Goal: Information Seeking & Learning: Learn about a topic

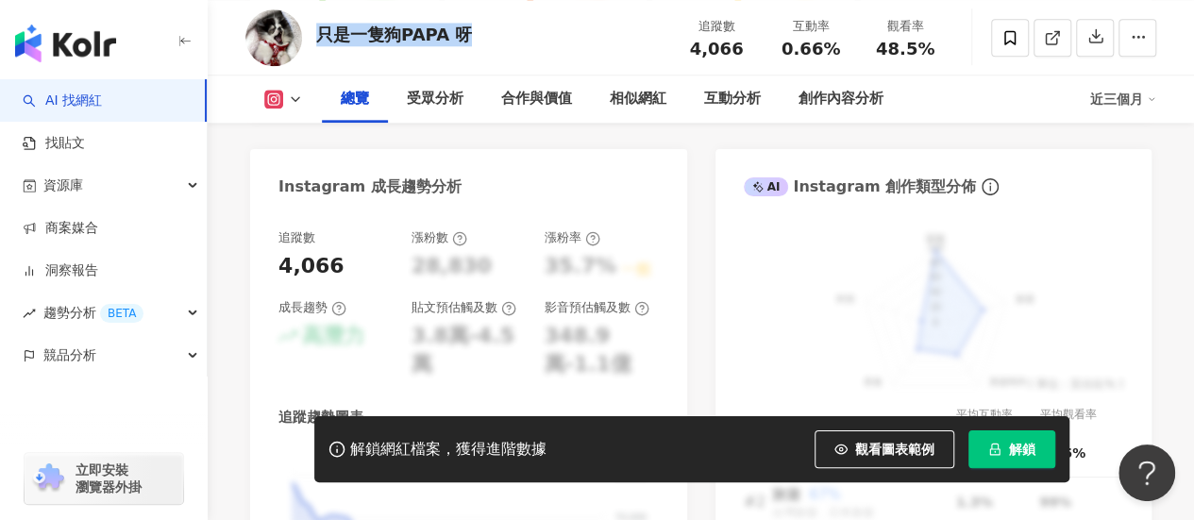
scroll to position [1227, 0]
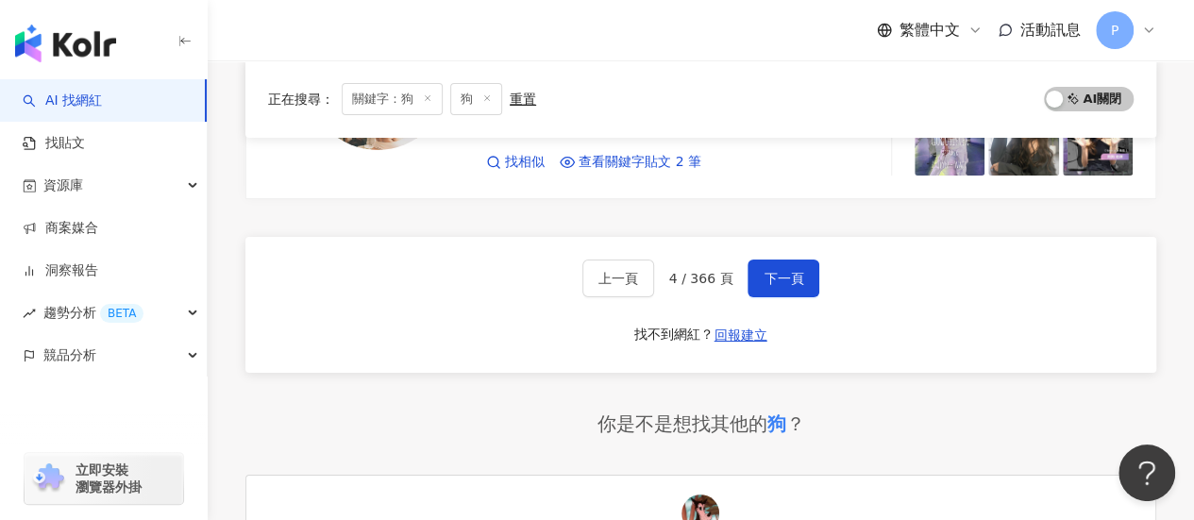
scroll to position [3425, 0]
click at [784, 272] on span "下一頁" at bounding box center [784, 279] width 40 height 15
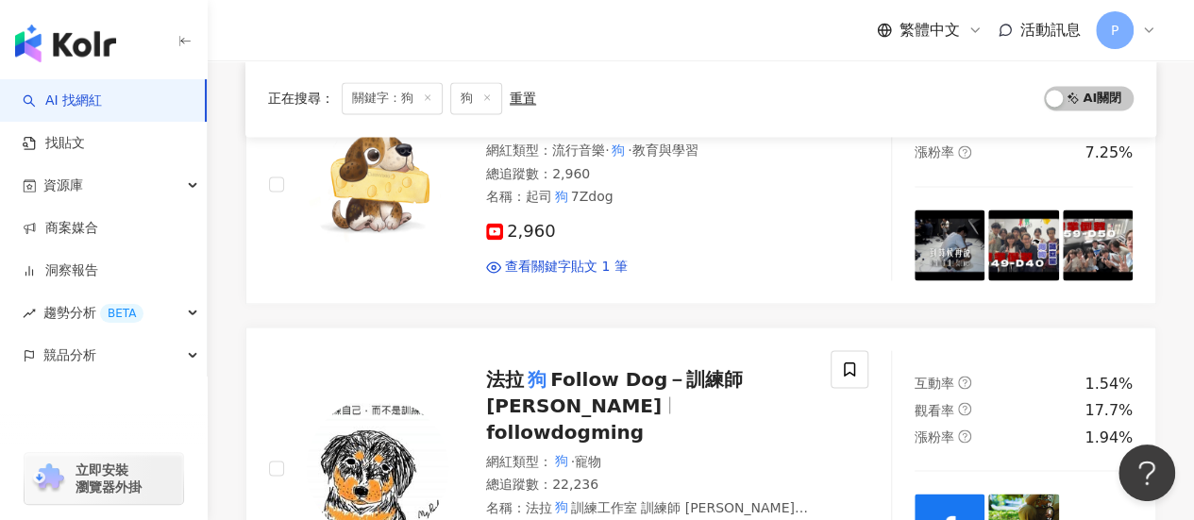
scroll to position [1556, 0]
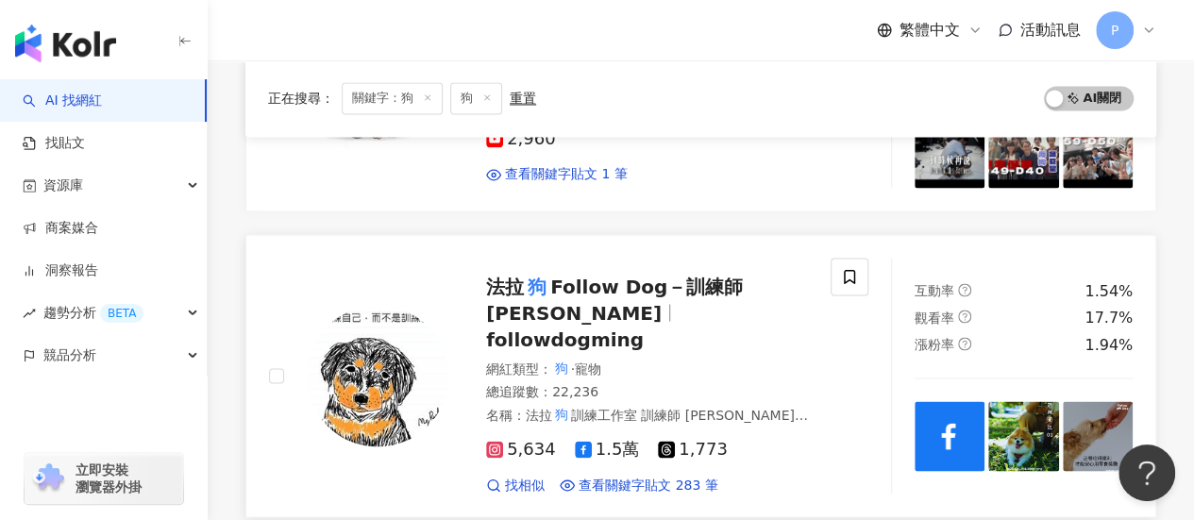
click at [589, 275] on span "Follow Dog－訓練師 Ming" at bounding box center [614, 299] width 257 height 49
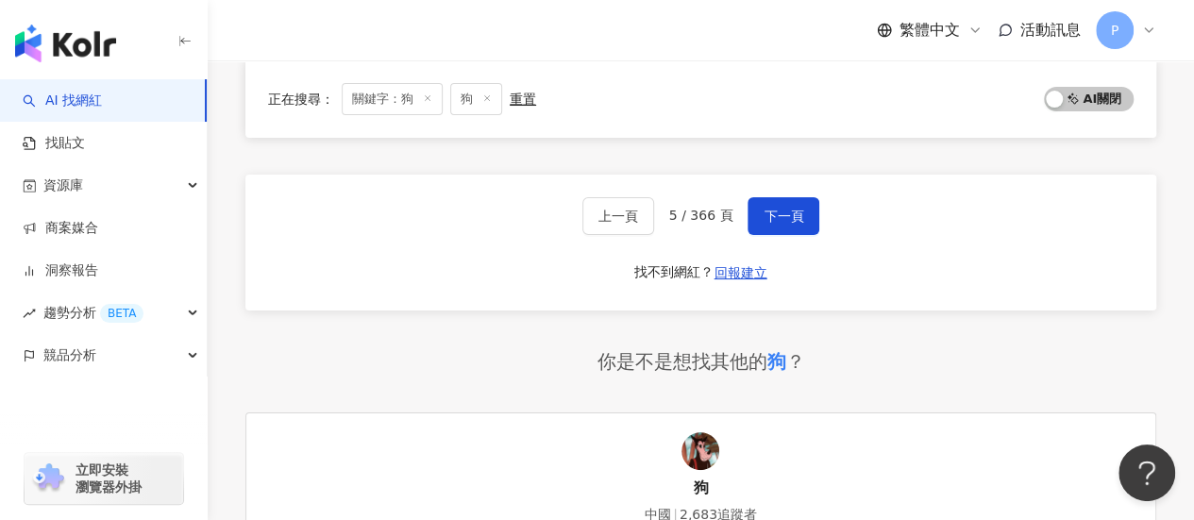
scroll to position [3493, 0]
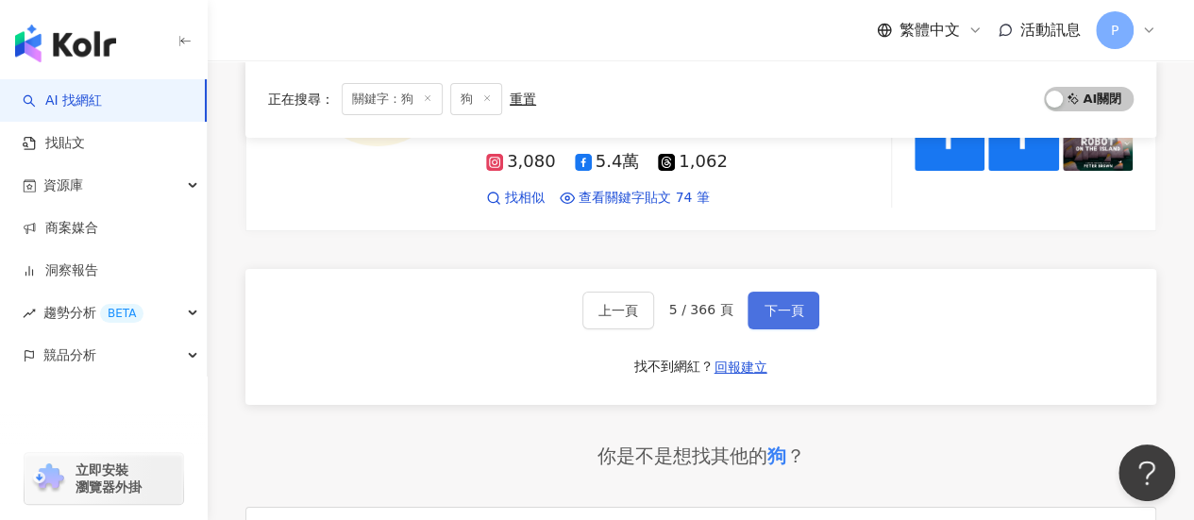
click at [770, 303] on span "下一頁" at bounding box center [784, 310] width 40 height 15
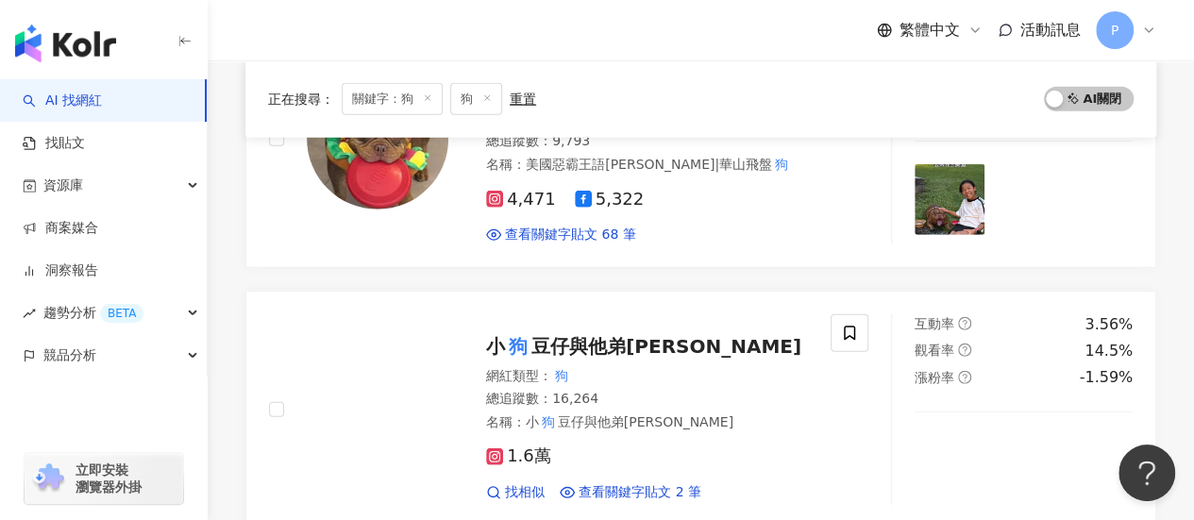
scroll to position [2541, 0]
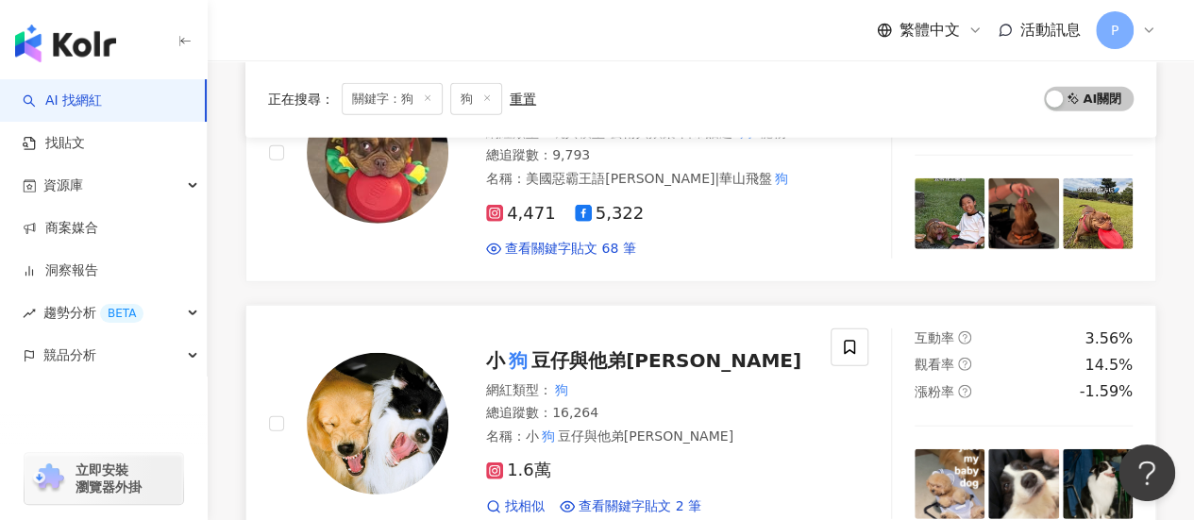
click at [532, 349] on span "豆仔與他弟金金" at bounding box center [667, 360] width 270 height 23
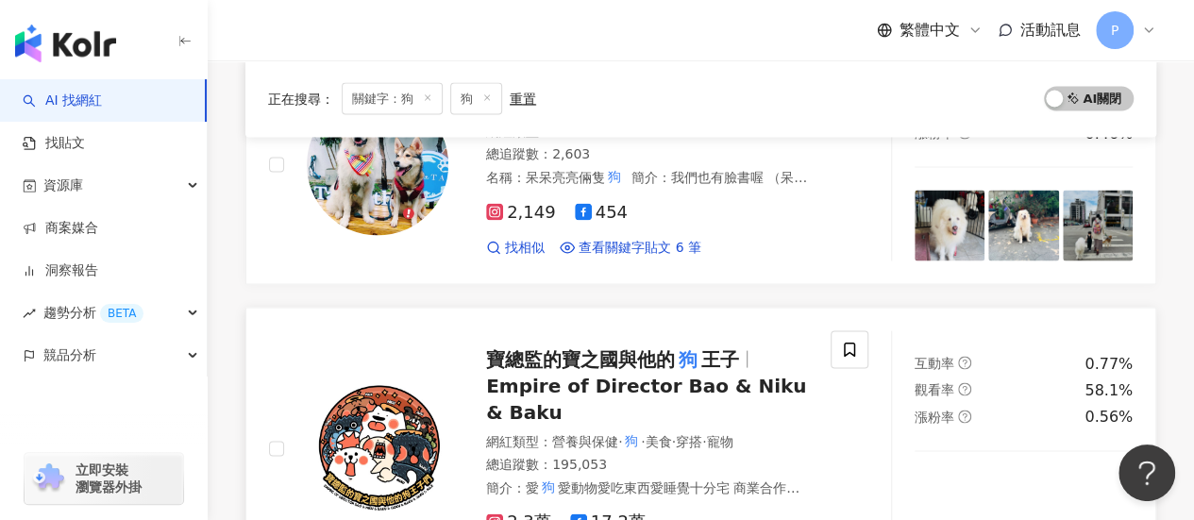
scroll to position [1785, 0]
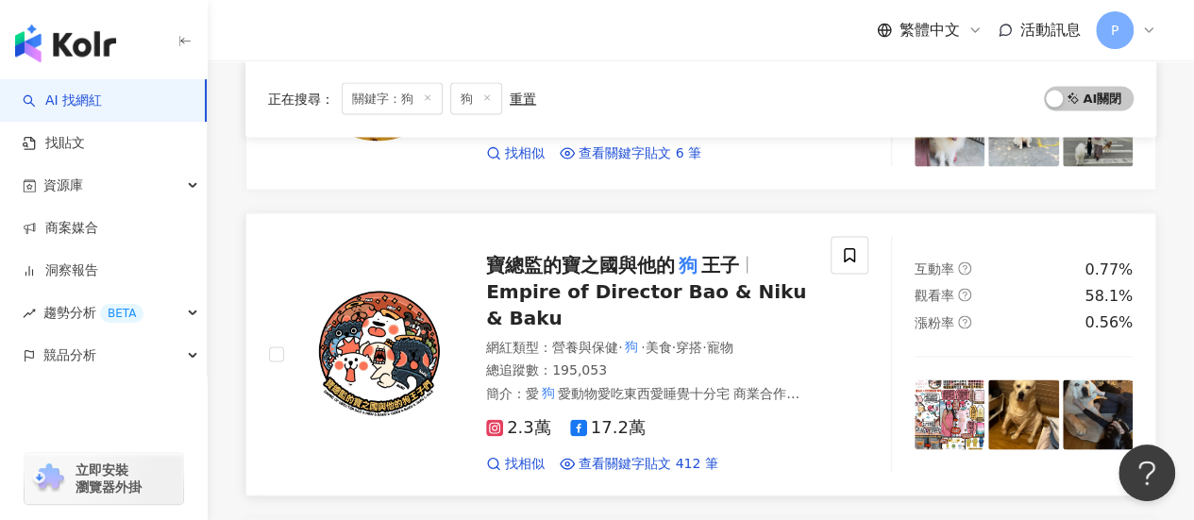
click at [642, 253] on span "寶總監的寶之國與他的" at bounding box center [580, 264] width 189 height 23
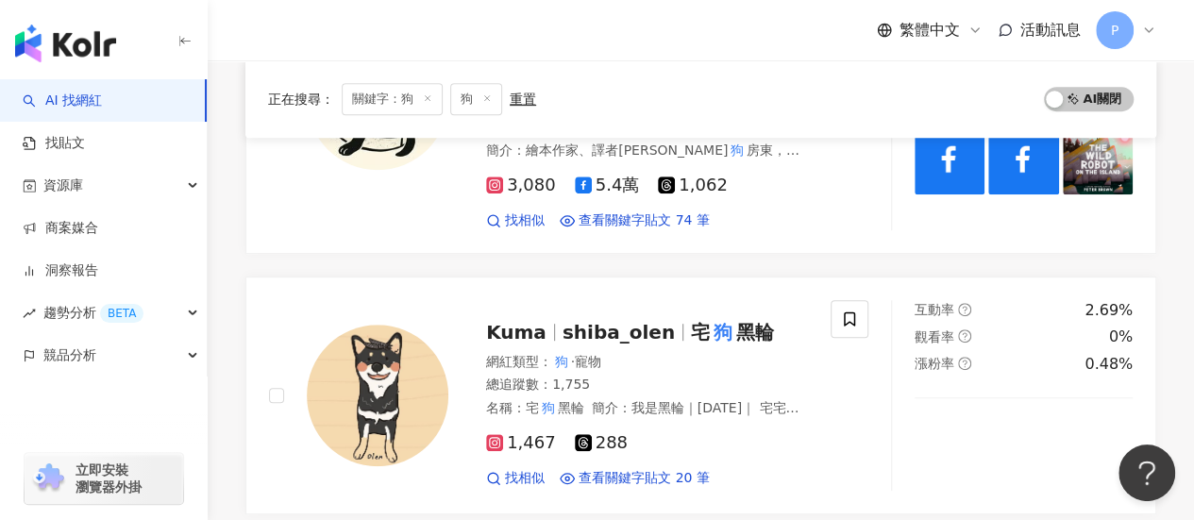
scroll to position [0, 0]
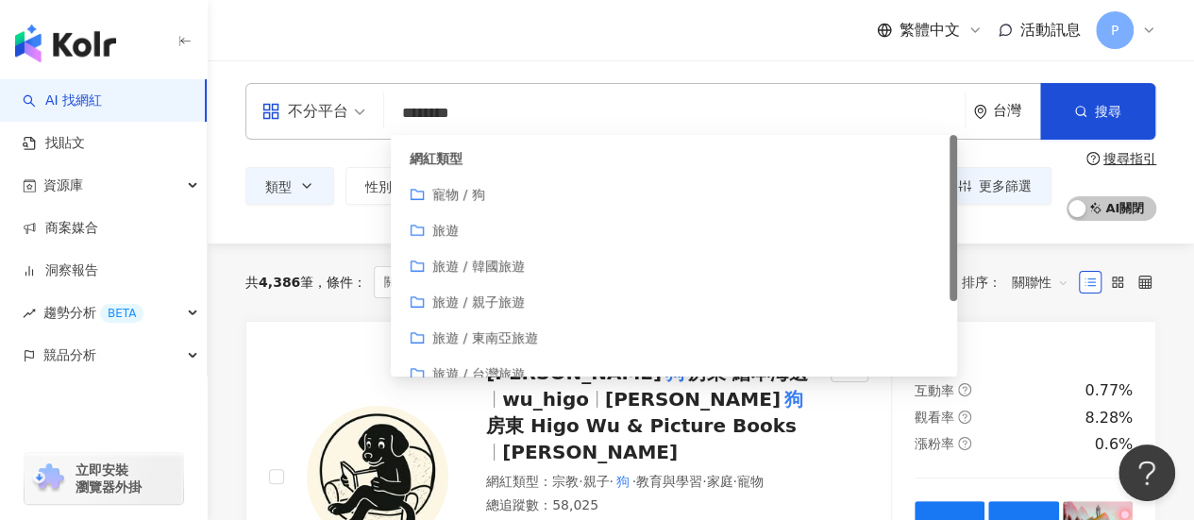
drag, startPoint x: 403, startPoint y: 116, endPoint x: 614, endPoint y: 114, distance: 210.6
click at [614, 114] on input "********" at bounding box center [675, 113] width 566 height 36
click at [419, 194] on icon "folder" at bounding box center [417, 194] width 15 height 15
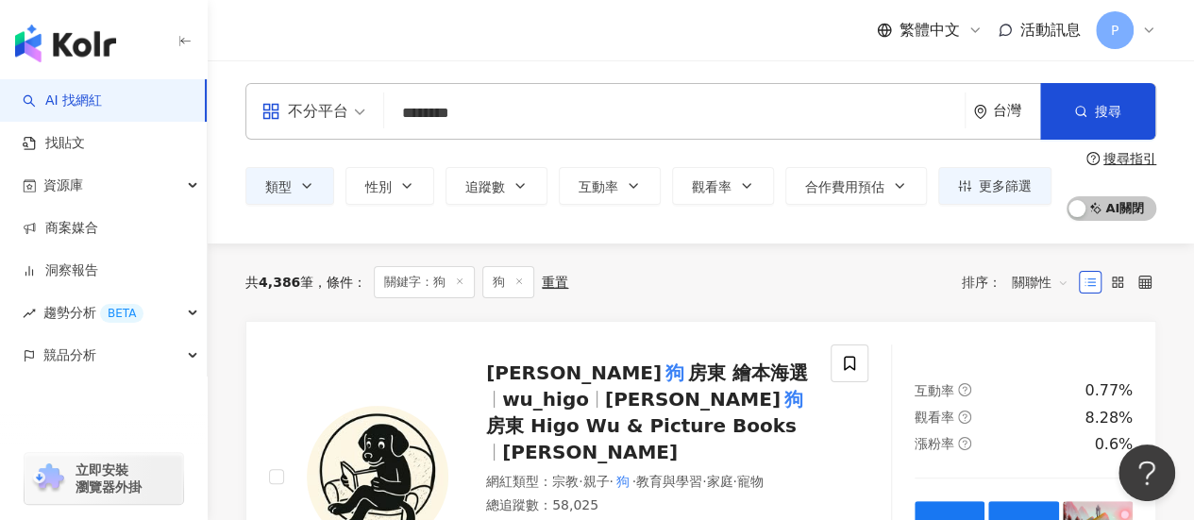
click at [491, 105] on input "********" at bounding box center [675, 113] width 566 height 36
click at [489, 105] on input "********" at bounding box center [675, 113] width 566 height 36
click at [488, 105] on input "********" at bounding box center [675, 113] width 566 height 36
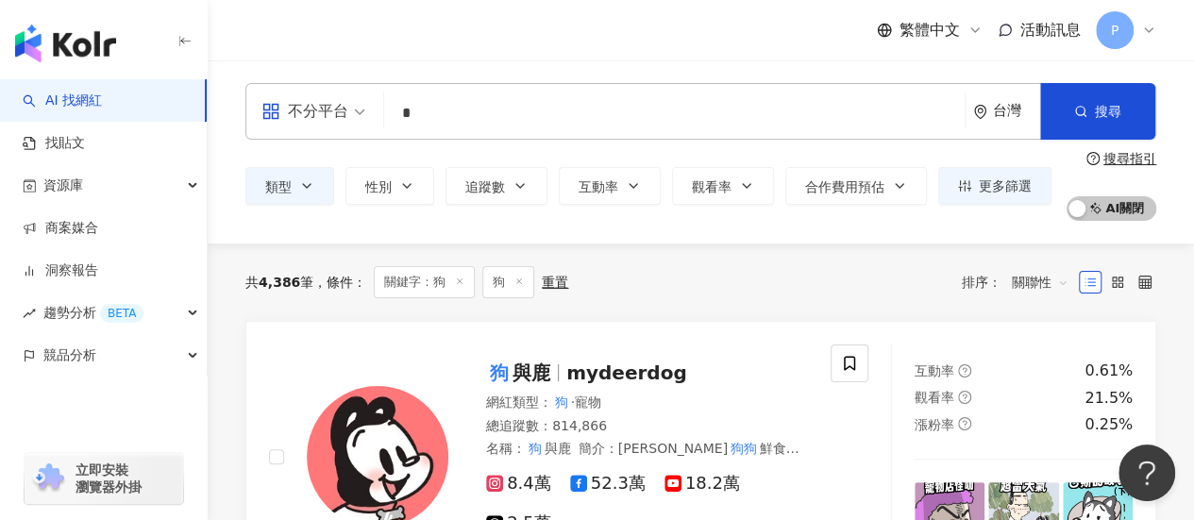
click at [555, 100] on input "*" at bounding box center [675, 113] width 566 height 36
click at [310, 109] on div "不分平台" at bounding box center [305, 111] width 87 height 30
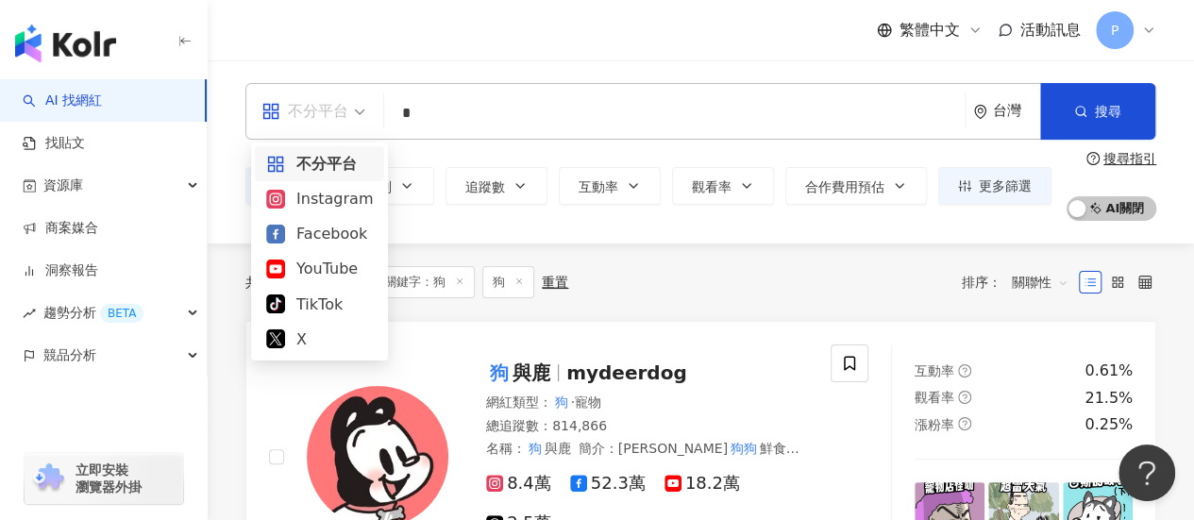
click at [313, 108] on div "不分平台" at bounding box center [305, 111] width 87 height 30
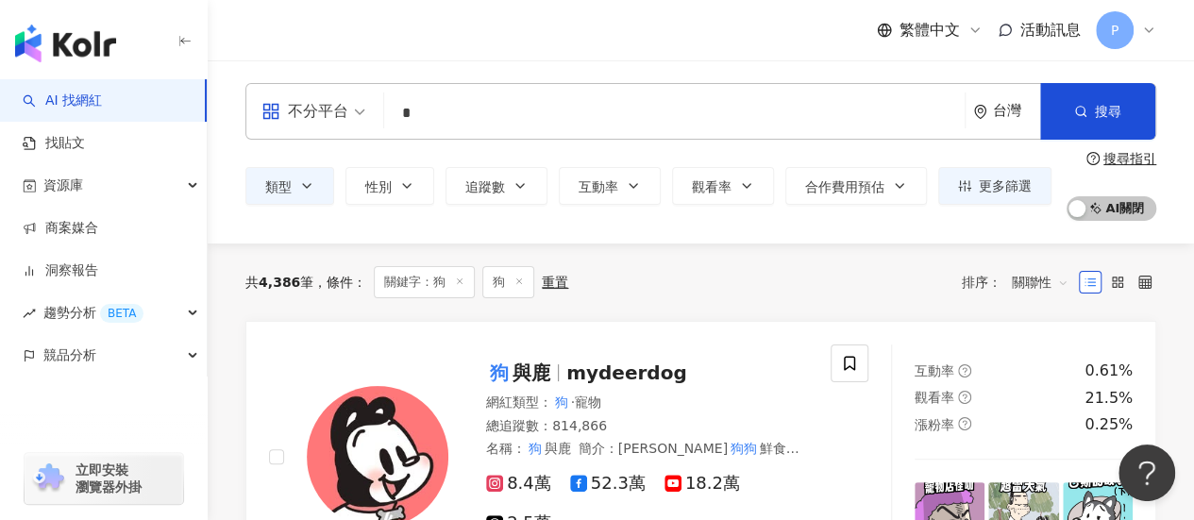
click at [534, 109] on input "*" at bounding box center [675, 113] width 566 height 36
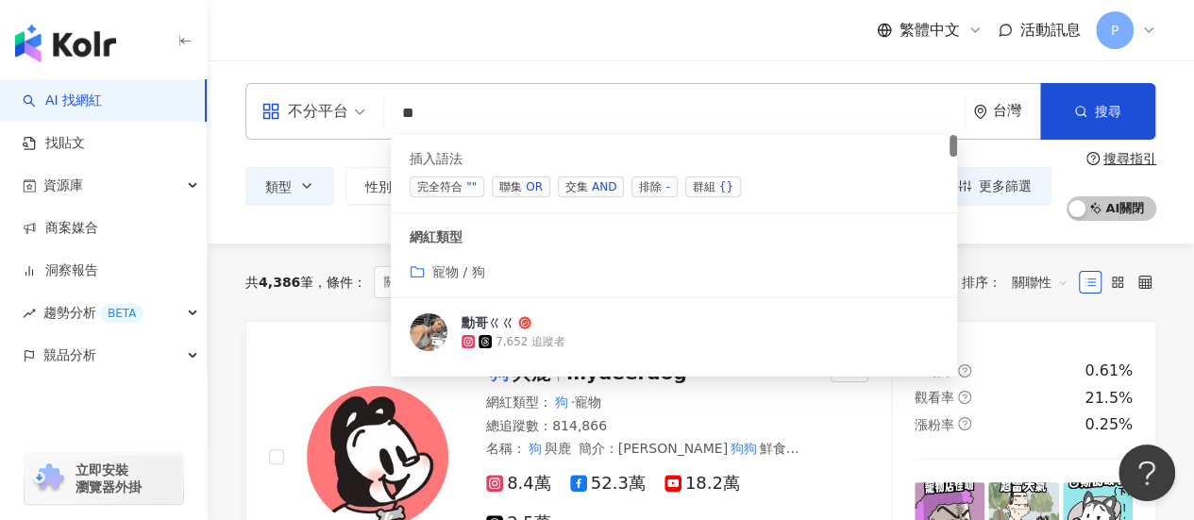
click at [659, 186] on span "排除 -" at bounding box center [654, 187] width 45 height 21
type input "*"
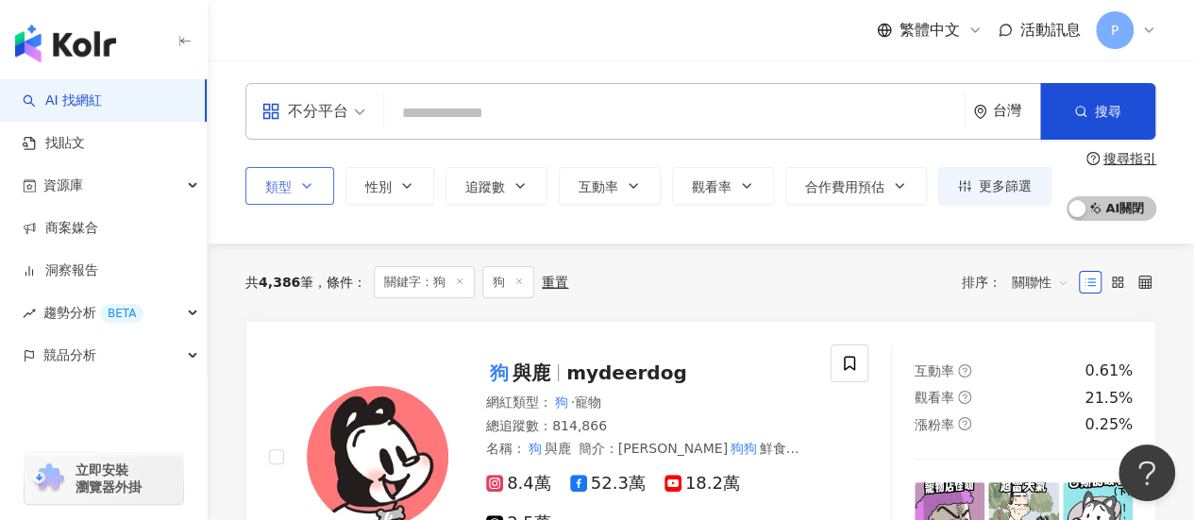
click at [314, 188] on button "類型" at bounding box center [289, 186] width 89 height 38
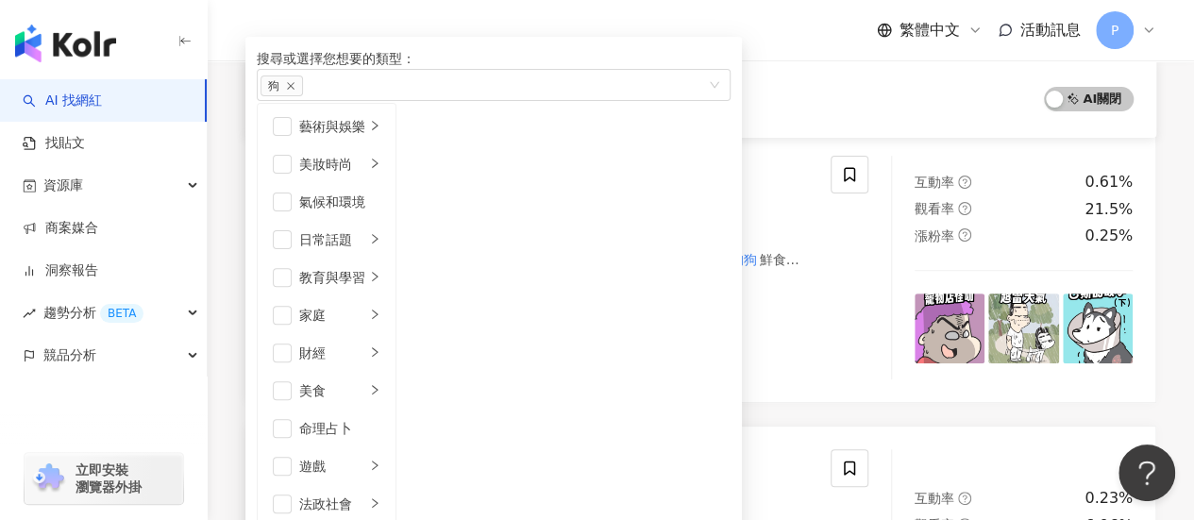
scroll to position [378, 0]
click at [530, 145] on li "貓" at bounding box center [471, 127] width 142 height 38
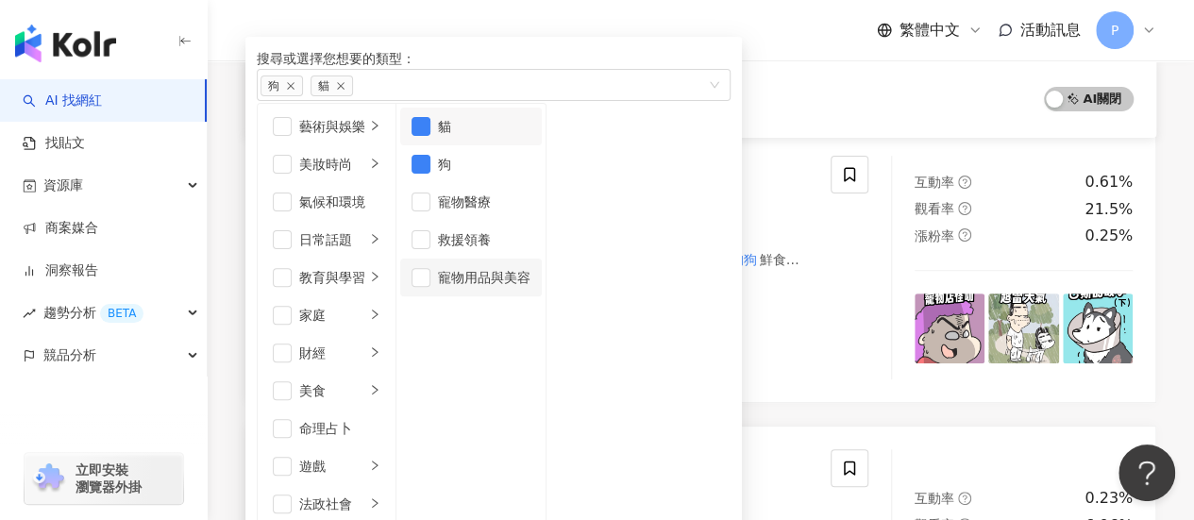
click at [531, 288] on div "寵物用品與美容" at bounding box center [484, 277] width 93 height 21
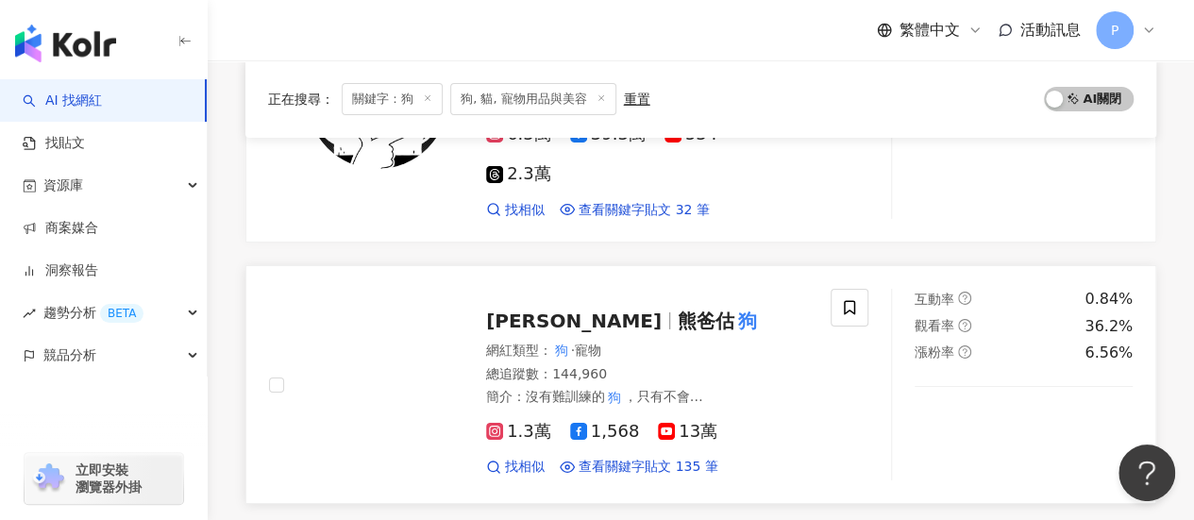
scroll to position [3210, 0]
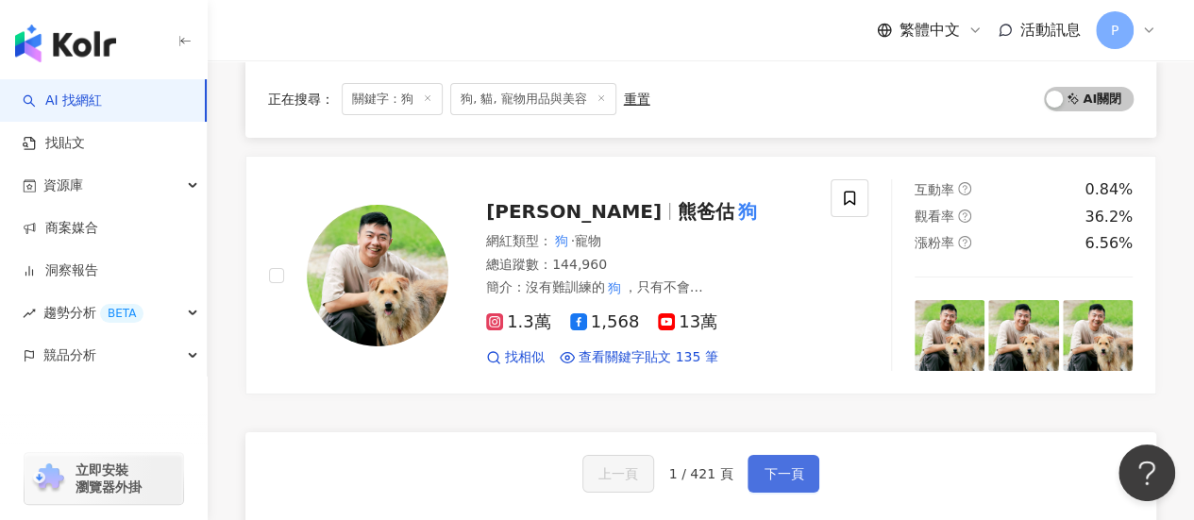
click at [793, 455] on button "下一頁" at bounding box center [784, 474] width 72 height 38
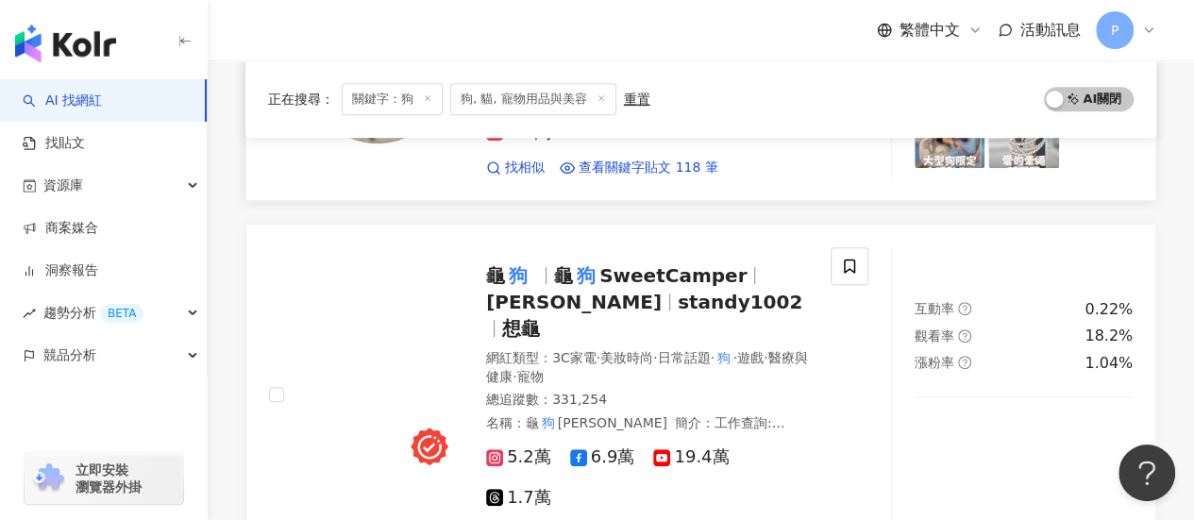
scroll to position [0, 0]
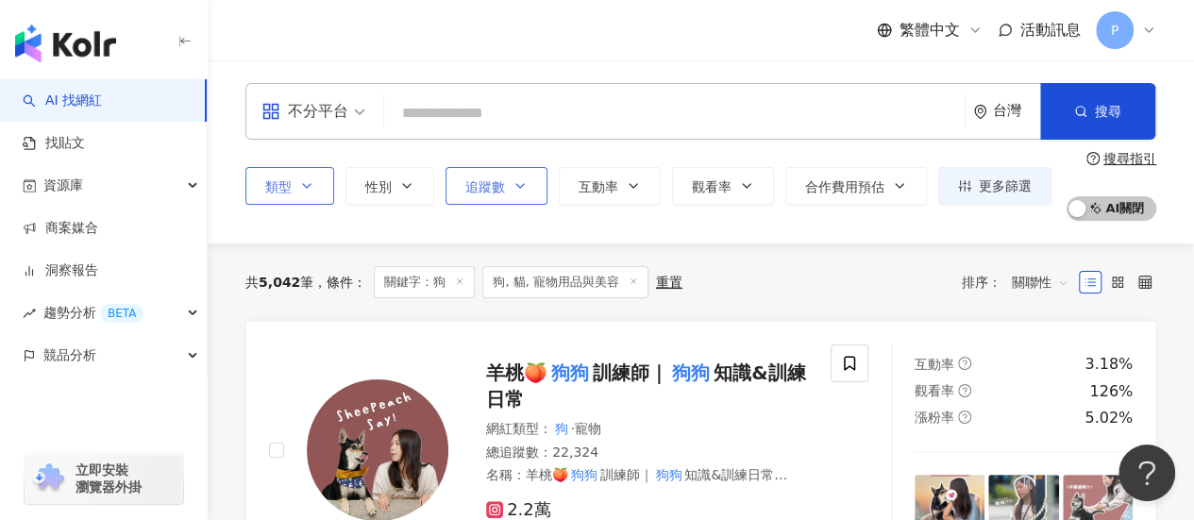
click at [522, 192] on icon "button" at bounding box center [520, 185] width 15 height 15
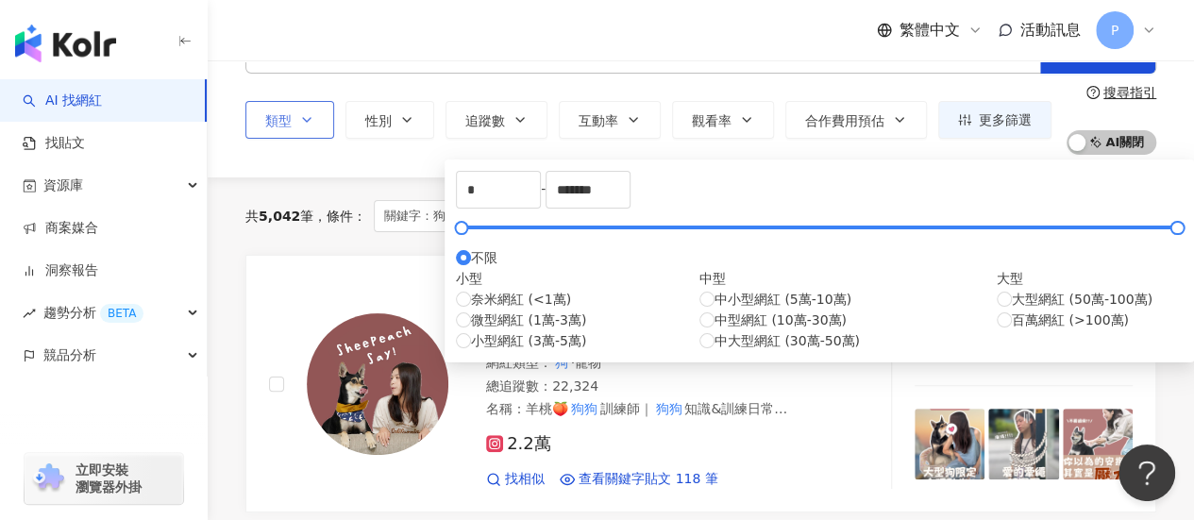
scroll to position [94, 0]
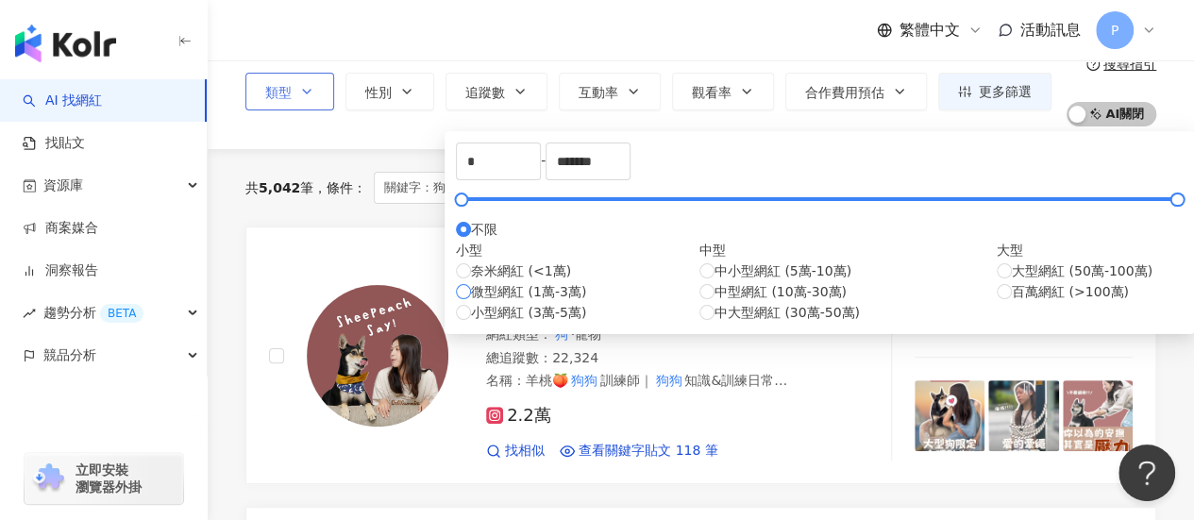
type input "*****"
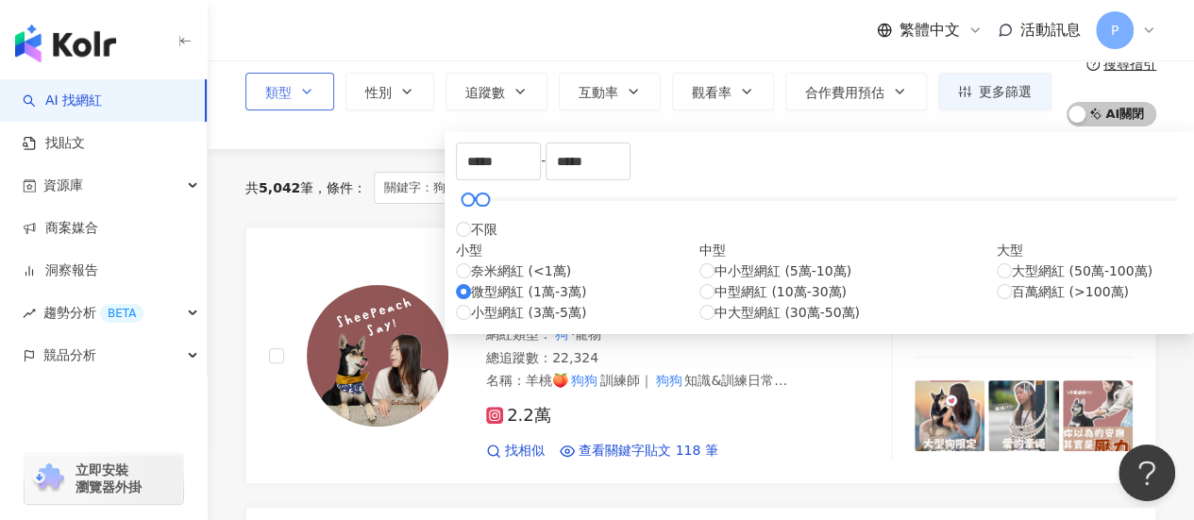
type input "*****"
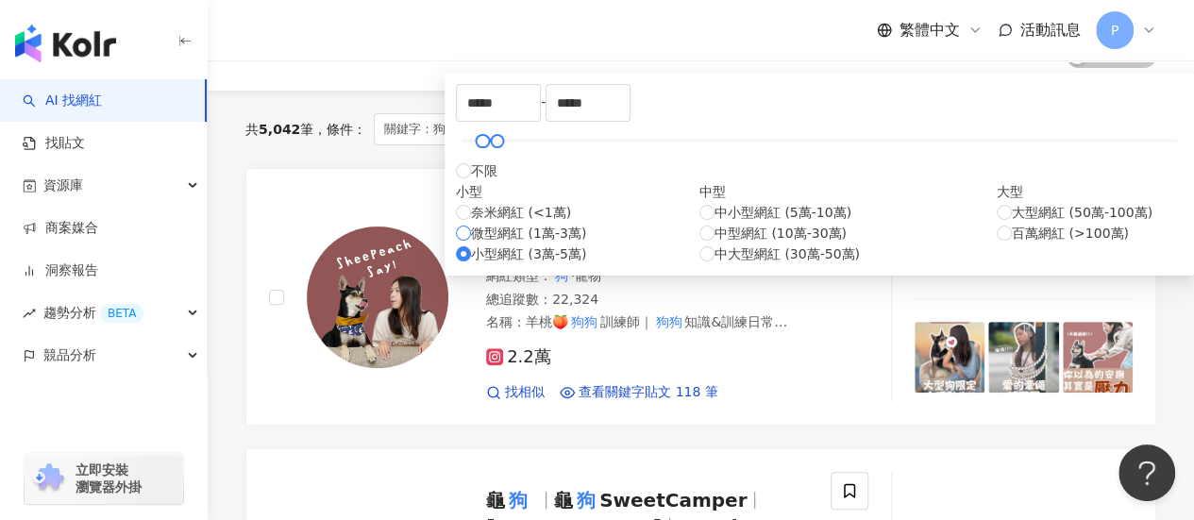
scroll to position [149, 0]
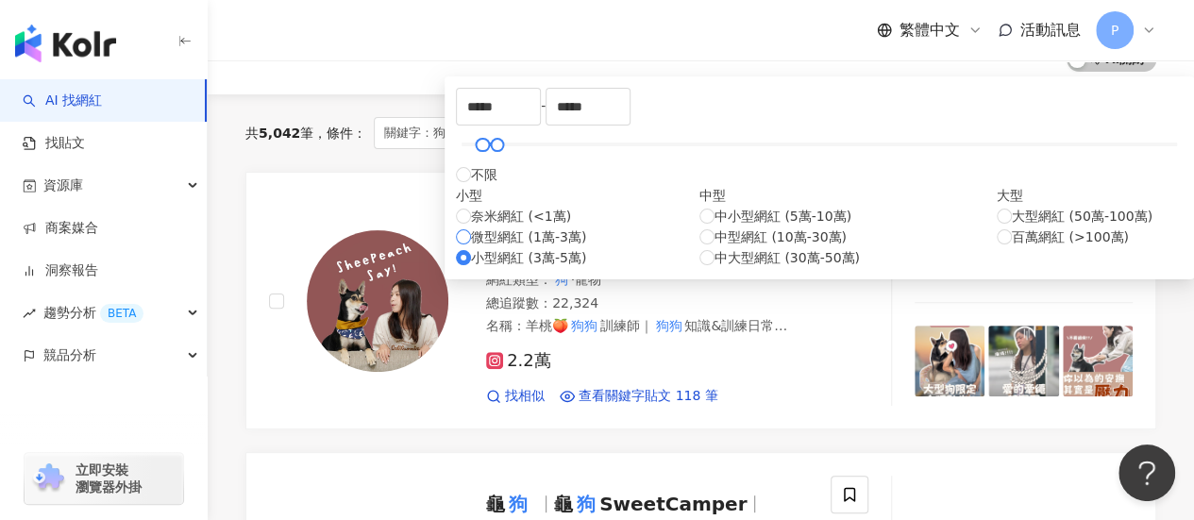
click at [522, 247] on span "微型網紅 (1萬-3萬)" at bounding box center [528, 237] width 115 height 21
type input "*****"
click at [630, 115] on input "*****" at bounding box center [588, 107] width 83 height 36
type input "*"
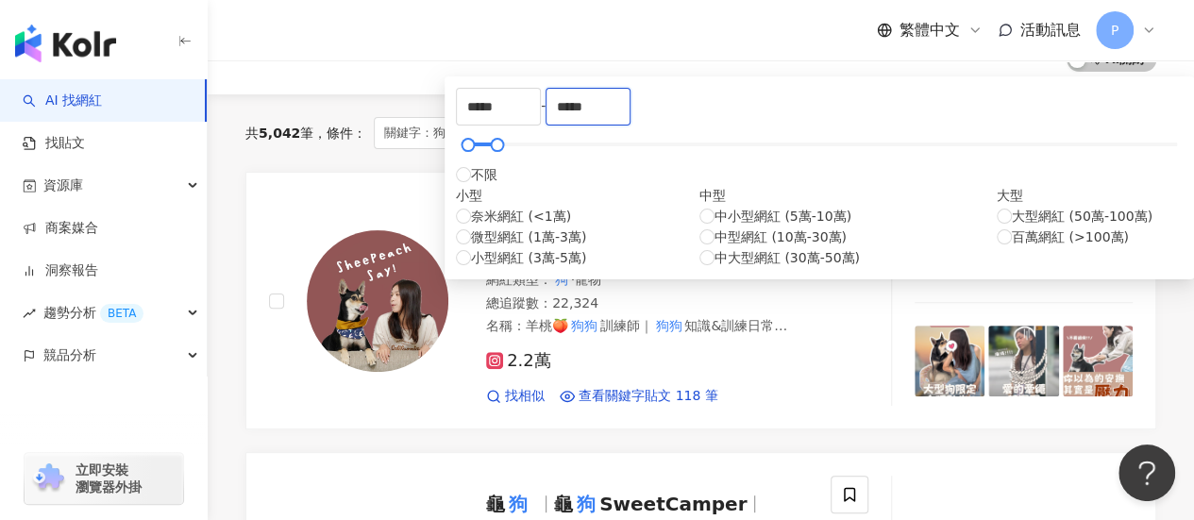
type input "*****"
click at [1027, 151] on div "共 5,042 筆 條件 ： 關鍵字：狗 狗, 貓, 寵物用品與美容 重置 排序： 關聯性" at bounding box center [700, 132] width 911 height 77
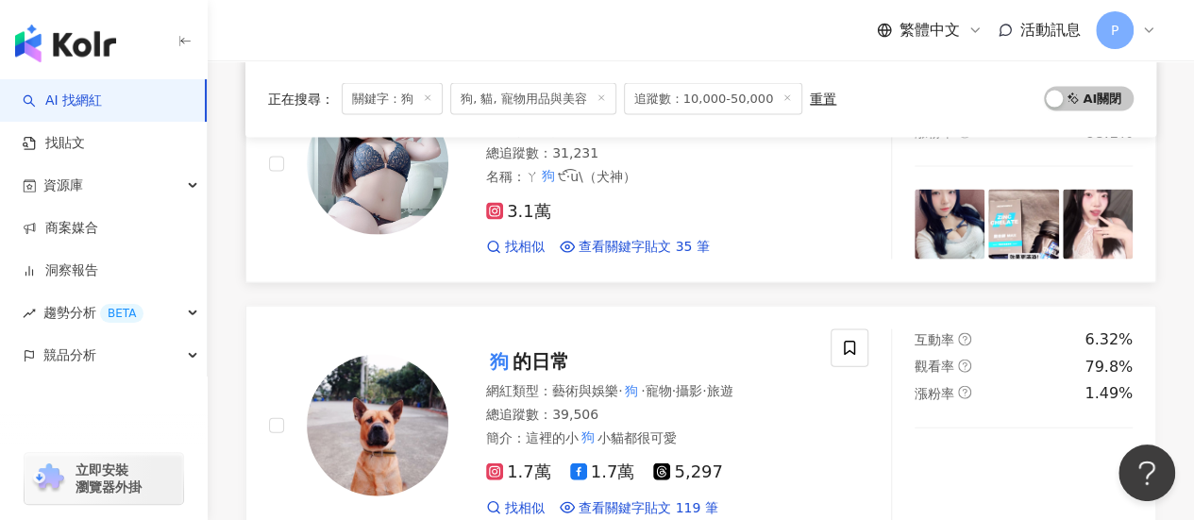
scroll to position [1983, 0]
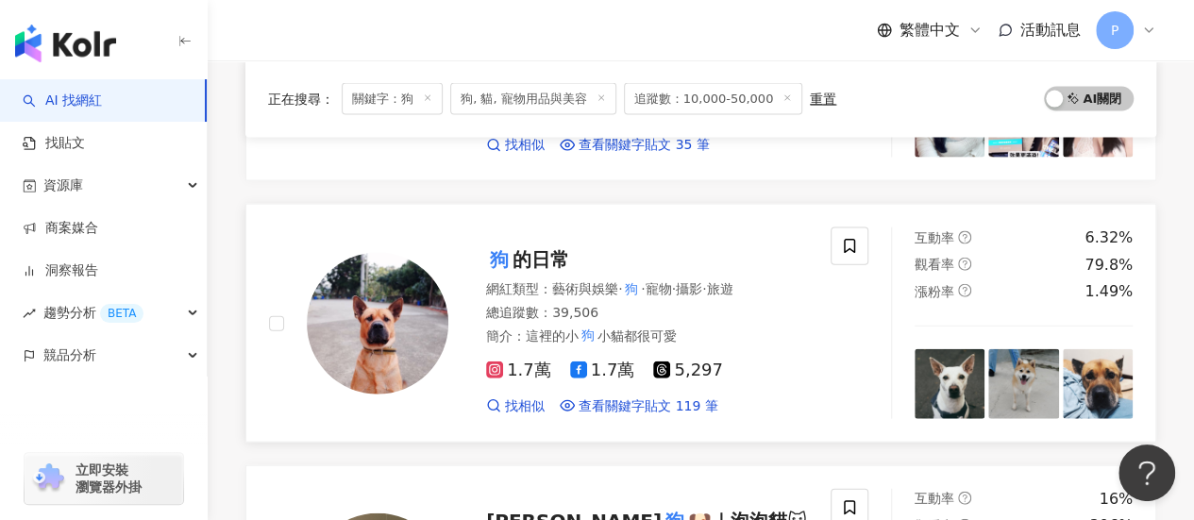
drag, startPoint x: 525, startPoint y: 237, endPoint x: 427, endPoint y: 395, distance: 185.8
click at [427, 396] on div at bounding box center [358, 324] width 179 height 192
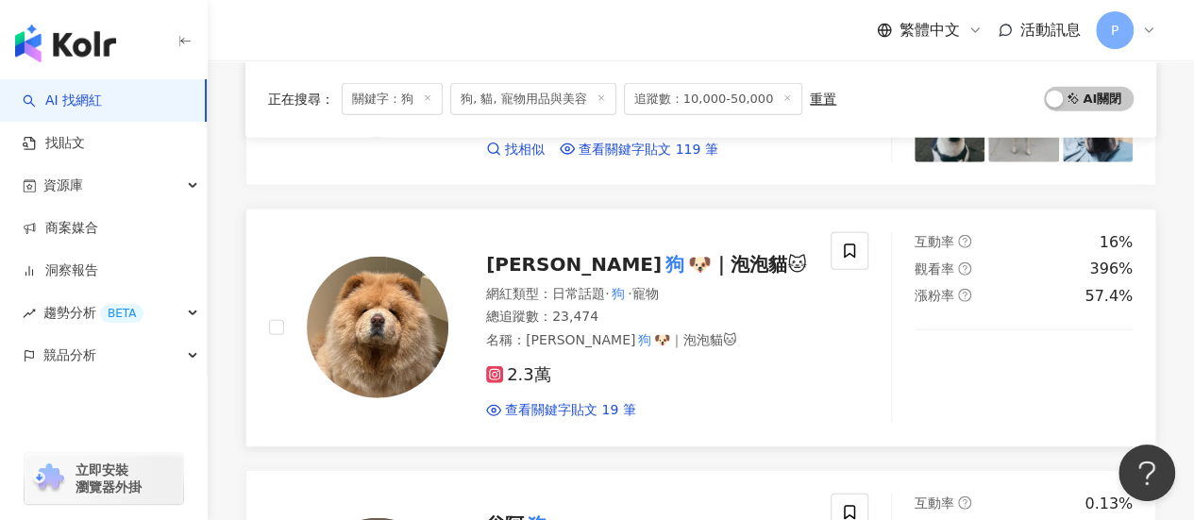
scroll to position [2266, 0]
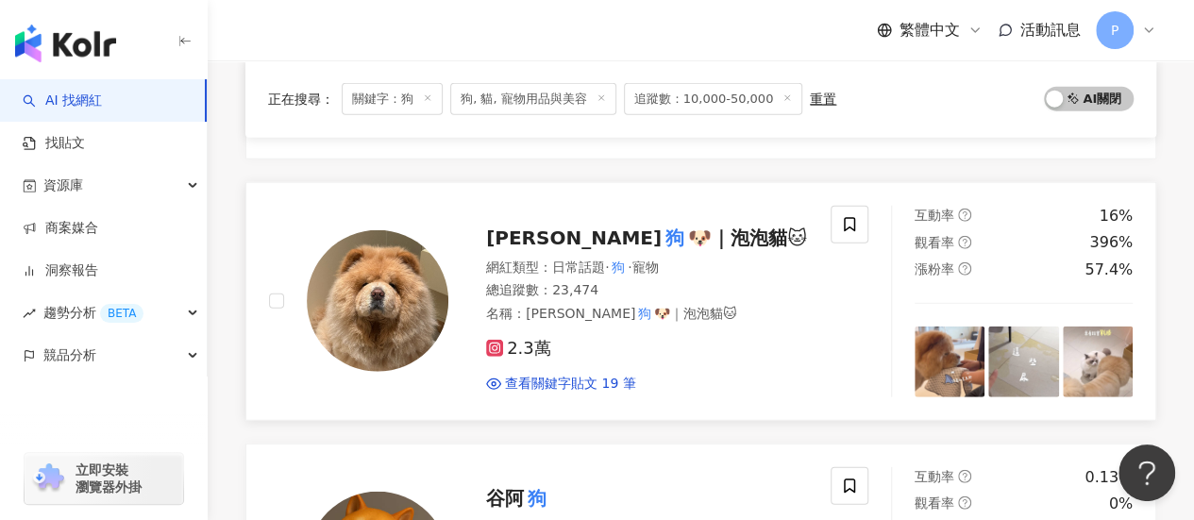
click at [688, 227] on span "🐶｜泡泡貓🐱" at bounding box center [747, 238] width 119 height 23
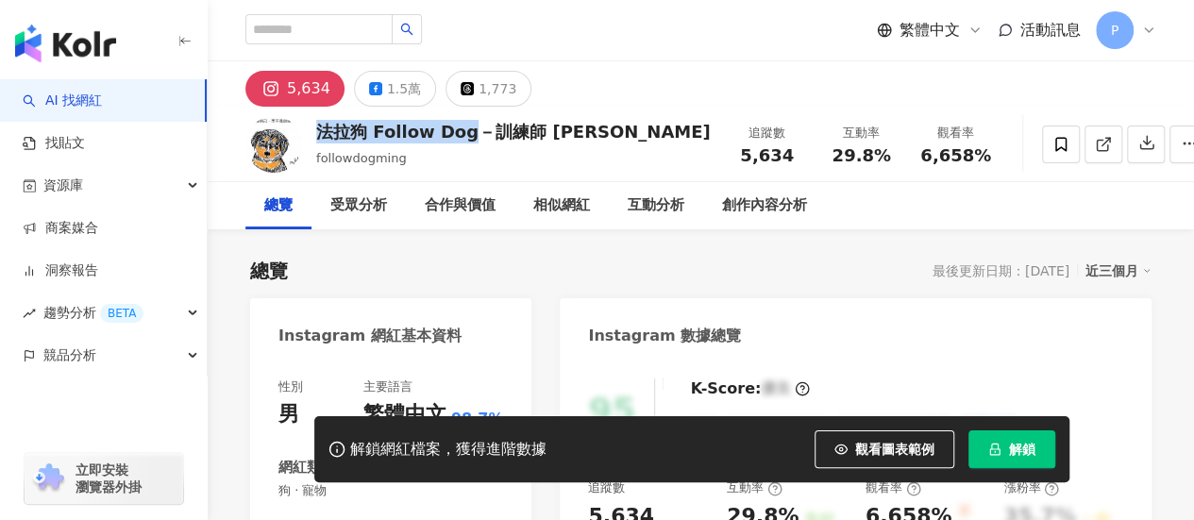
drag, startPoint x: 325, startPoint y: 132, endPoint x: 464, endPoint y: 138, distance: 138.9
click at [464, 138] on div "法拉狗 Follow Dog－訓練師 Ming" at bounding box center [513, 132] width 395 height 24
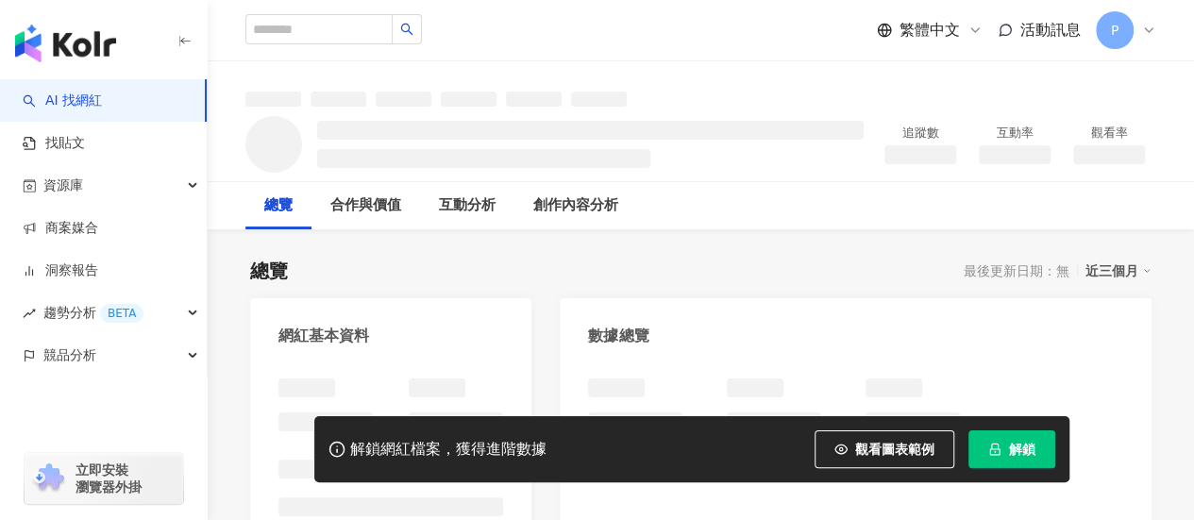
scroll to position [94, 0]
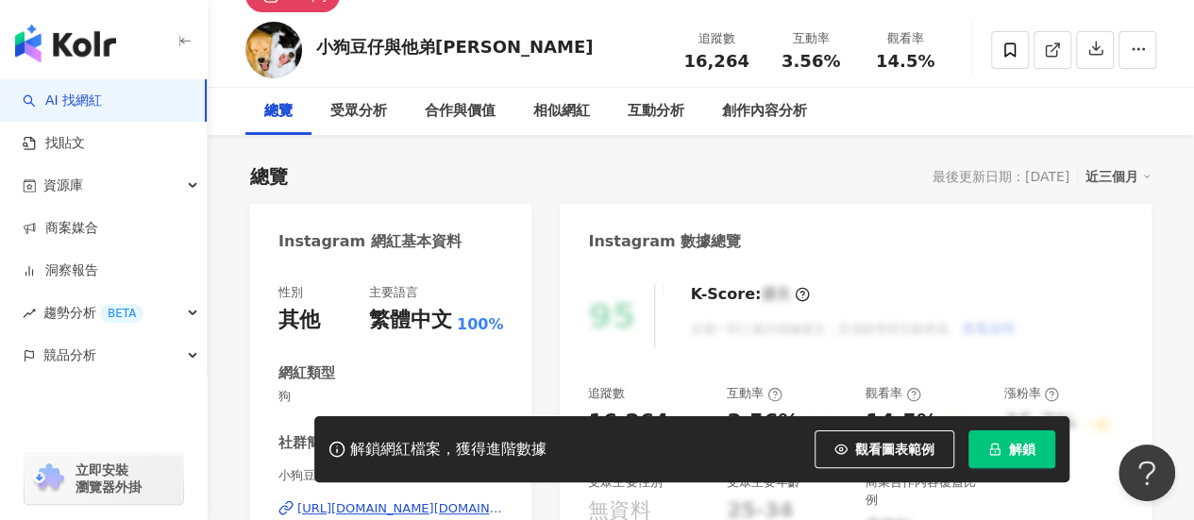
scroll to position [19, 0]
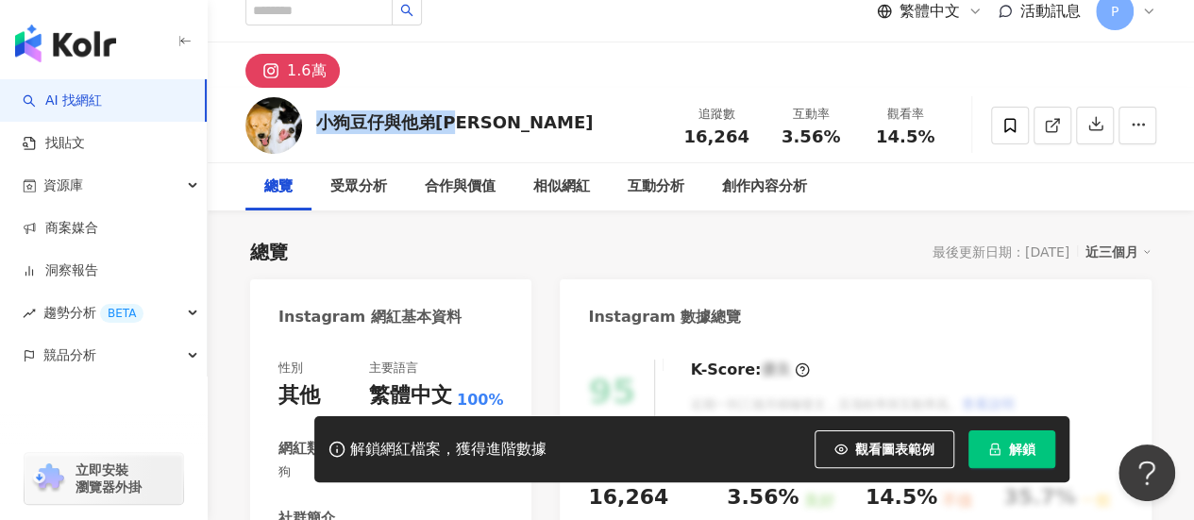
drag, startPoint x: 433, startPoint y: 137, endPoint x: 315, endPoint y: 123, distance: 118.9
click at [316, 123] on div "小狗豆仔與他弟金金" at bounding box center [454, 122] width 277 height 24
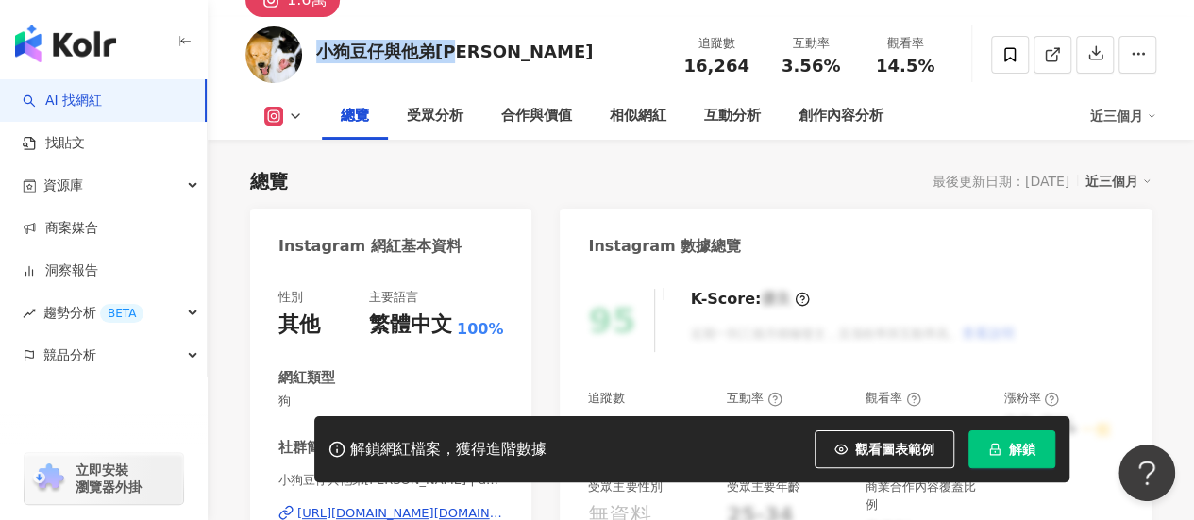
scroll to position [208, 0]
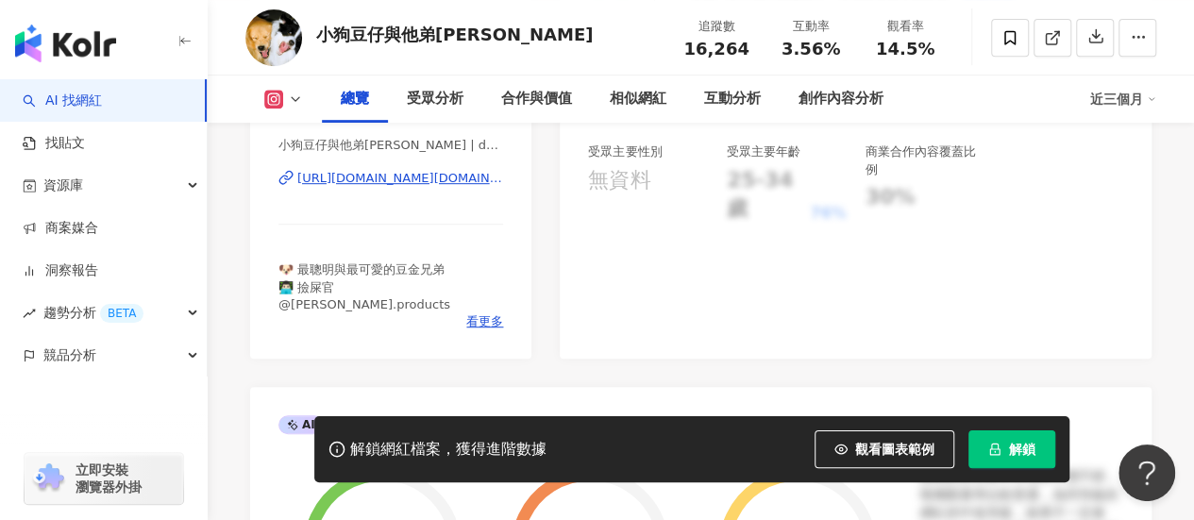
scroll to position [397, 0]
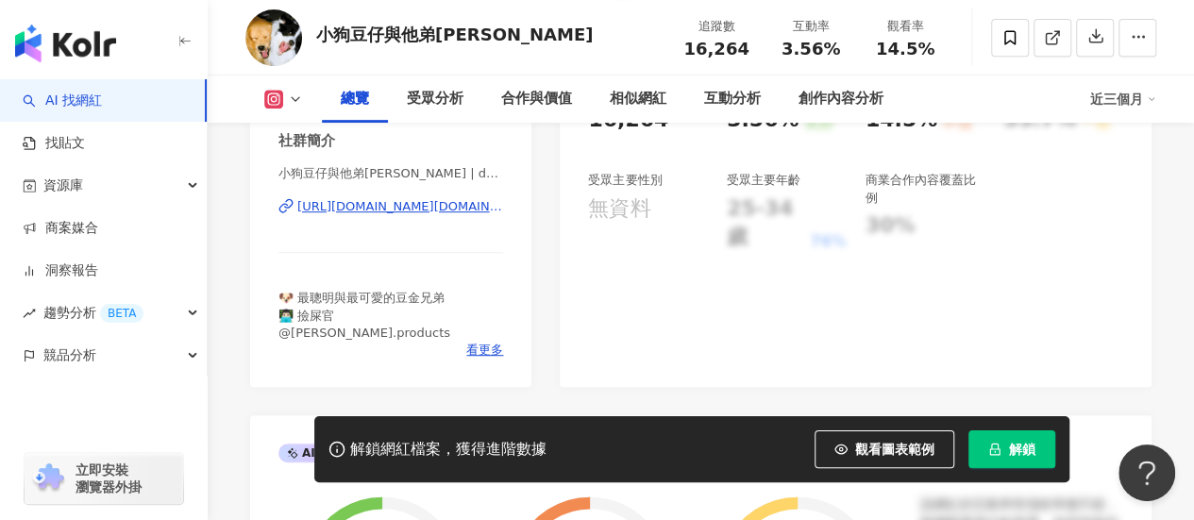
click at [413, 207] on div "https://www.instagram.com/doggy.bean/" at bounding box center [400, 206] width 206 height 17
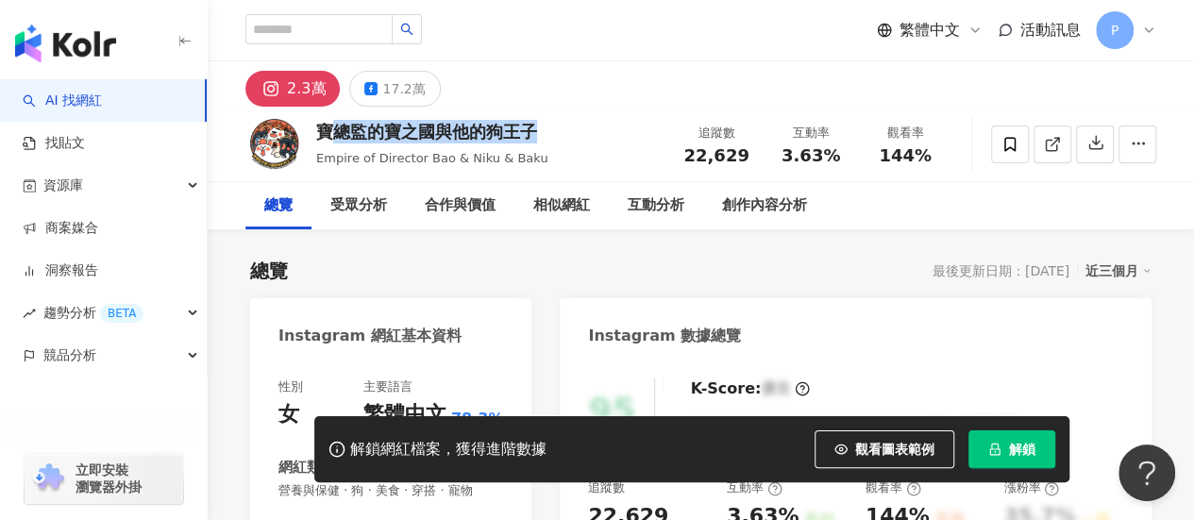
drag, startPoint x: 510, startPoint y: 130, endPoint x: 718, endPoint y: 6, distance: 242.2
click at [321, 133] on div "寶總監的寶之國與他的狗王子" at bounding box center [432, 132] width 232 height 24
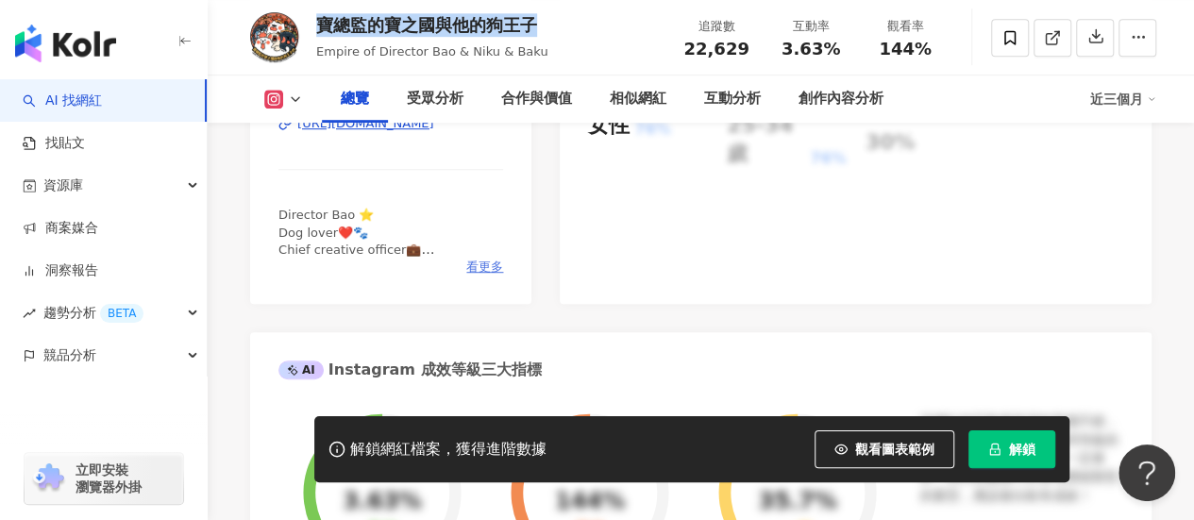
scroll to position [472, 0]
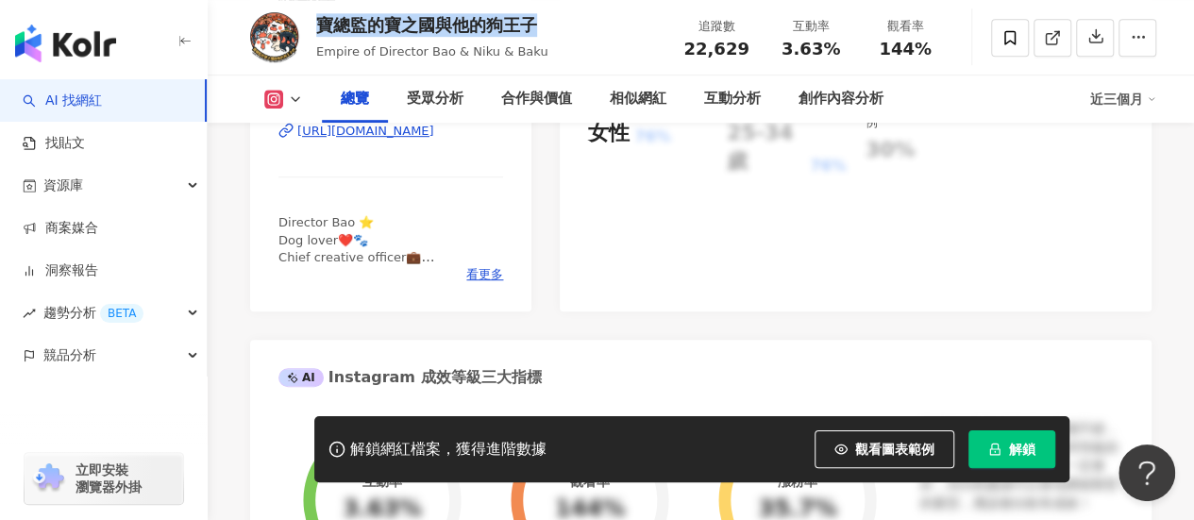
click at [434, 131] on div "https://www.instagram.com/director_bao_0305/" at bounding box center [365, 131] width 137 height 17
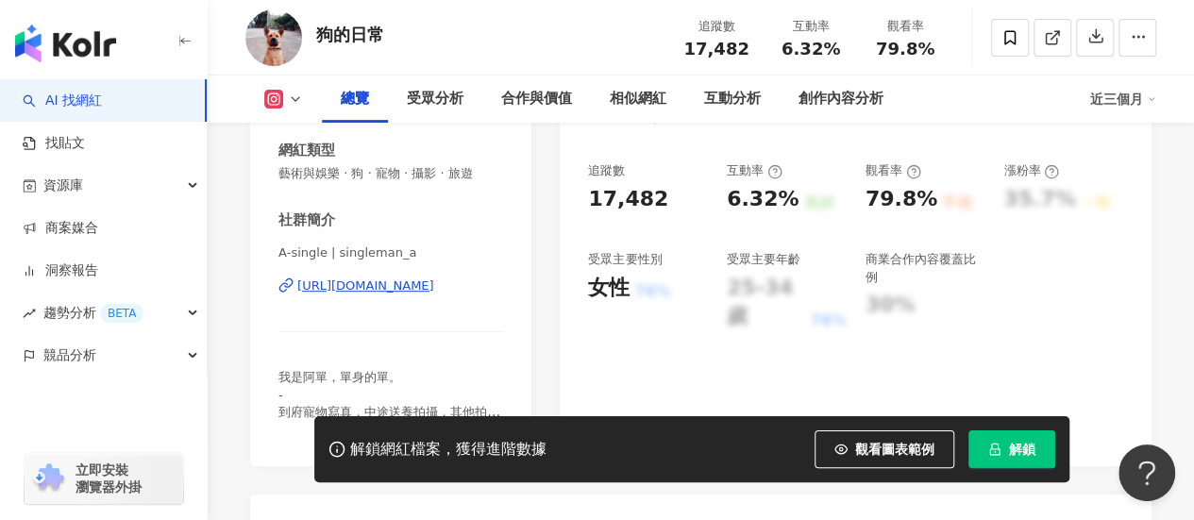
scroll to position [378, 0]
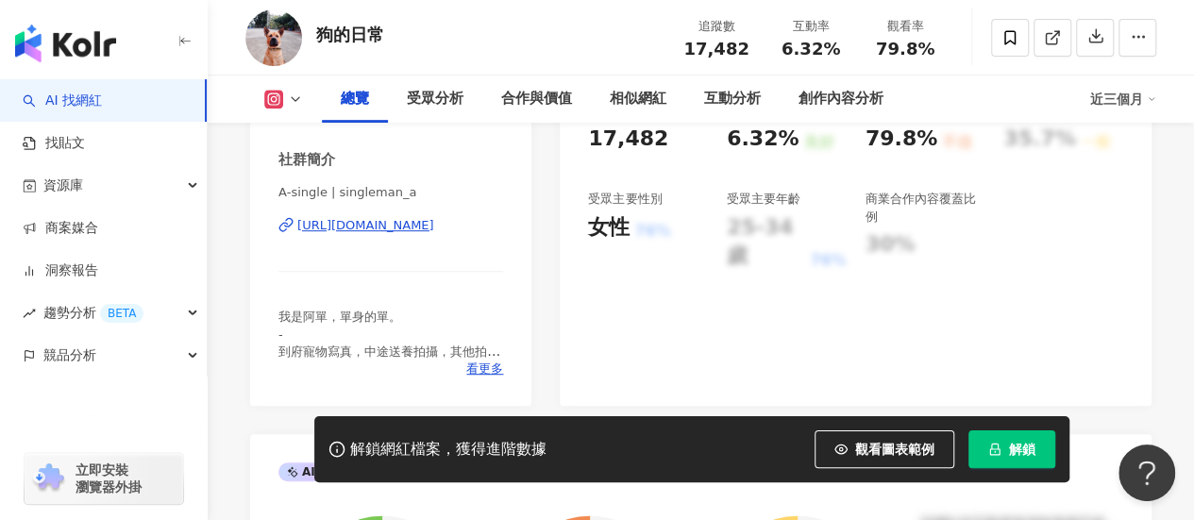
click at [395, 222] on div "https://www.instagram.com/singleman_a/" at bounding box center [365, 225] width 137 height 17
